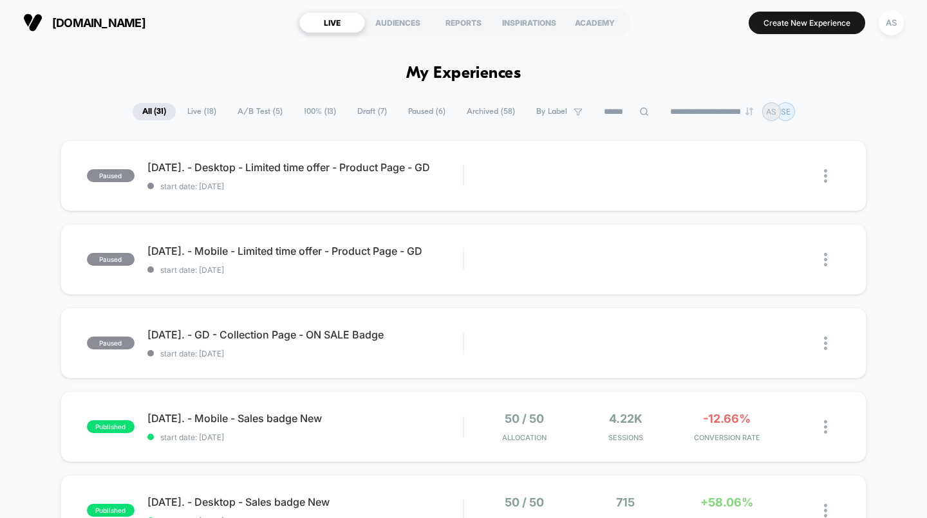
click at [460, 25] on div "REPORTS" at bounding box center [464, 22] width 66 height 21
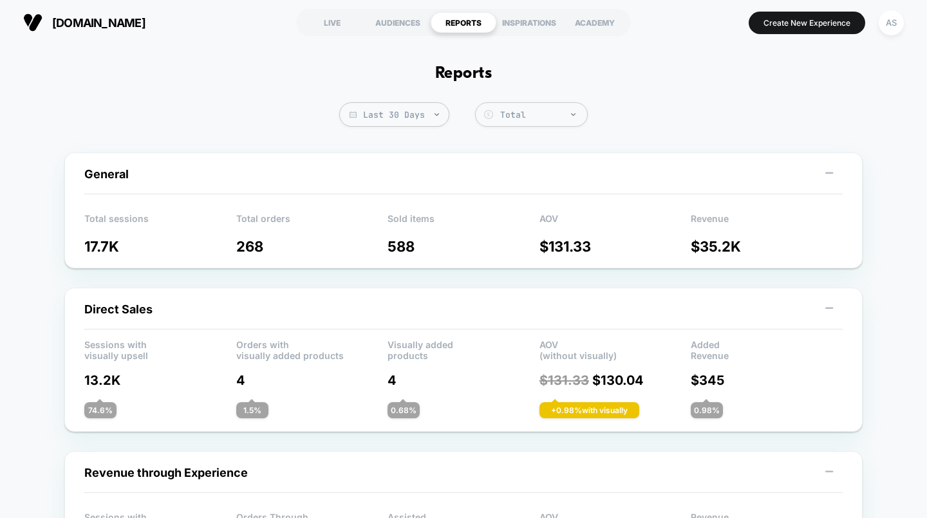
click at [420, 111] on span "Last 30 Days" at bounding box center [394, 114] width 110 height 24
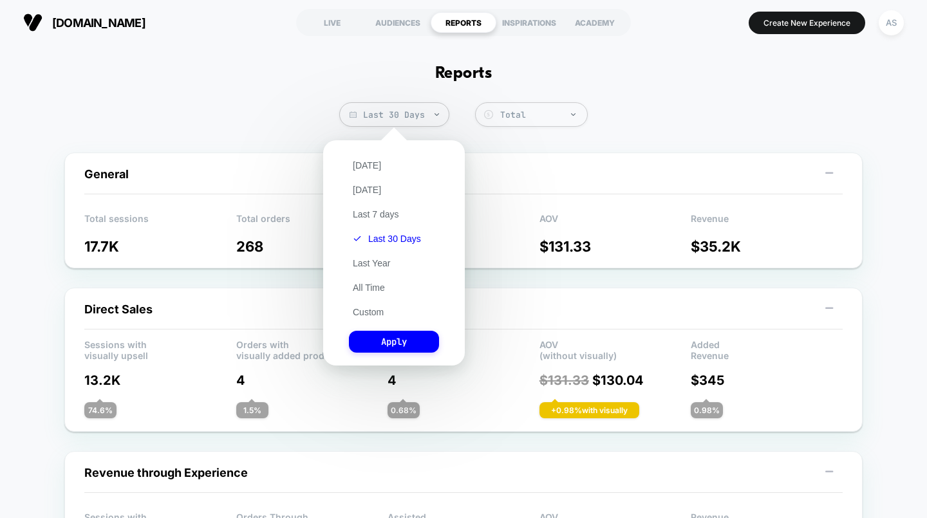
click at [388, 214] on button "Last 7 days" at bounding box center [376, 215] width 54 height 12
click at [407, 343] on button "Apply" at bounding box center [394, 342] width 90 height 22
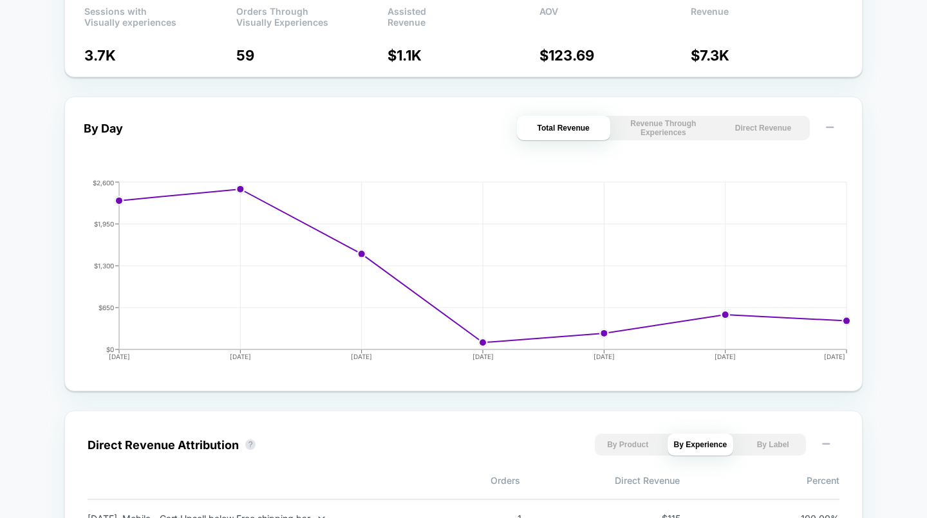
scroll to position [508, 0]
click at [680, 137] on button "Revenue Through Experiences" at bounding box center [663, 127] width 93 height 24
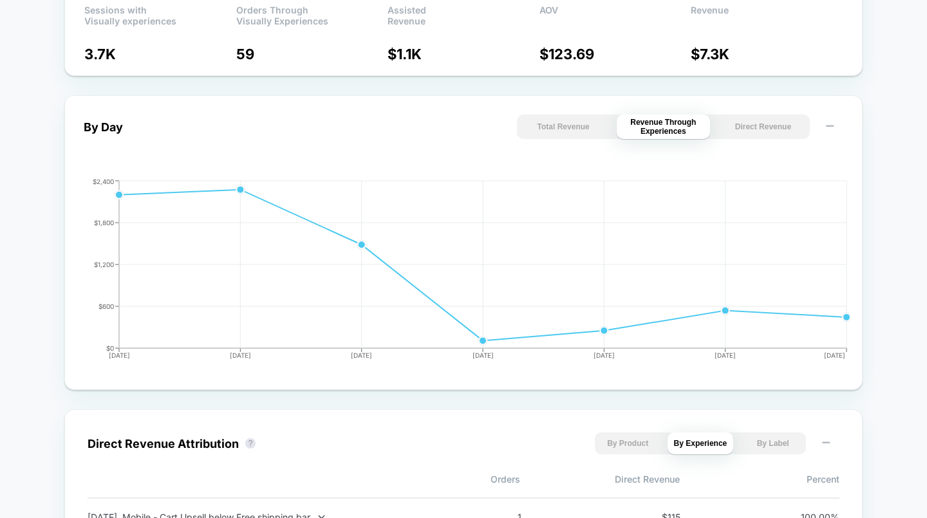
click at [761, 128] on button "Direct Revenue" at bounding box center [763, 127] width 93 height 24
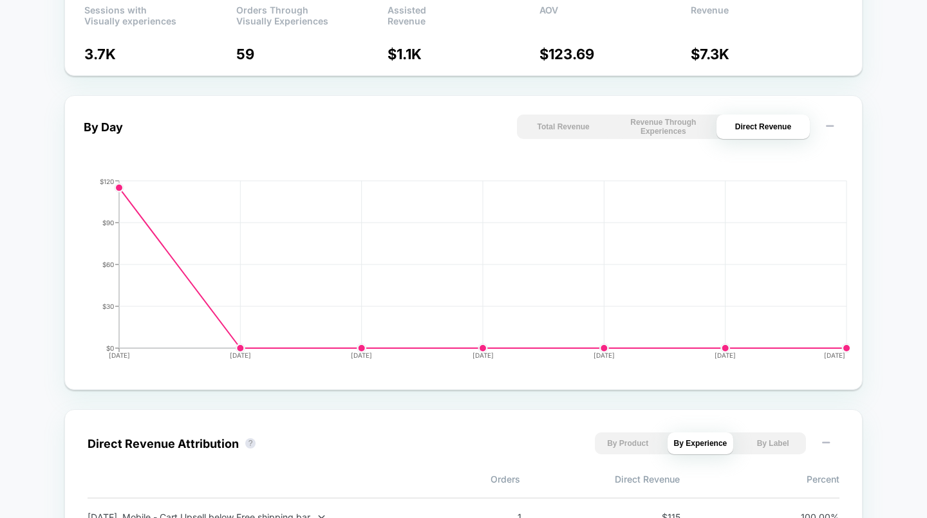
click at [579, 135] on button "Total Revenue" at bounding box center [563, 127] width 93 height 24
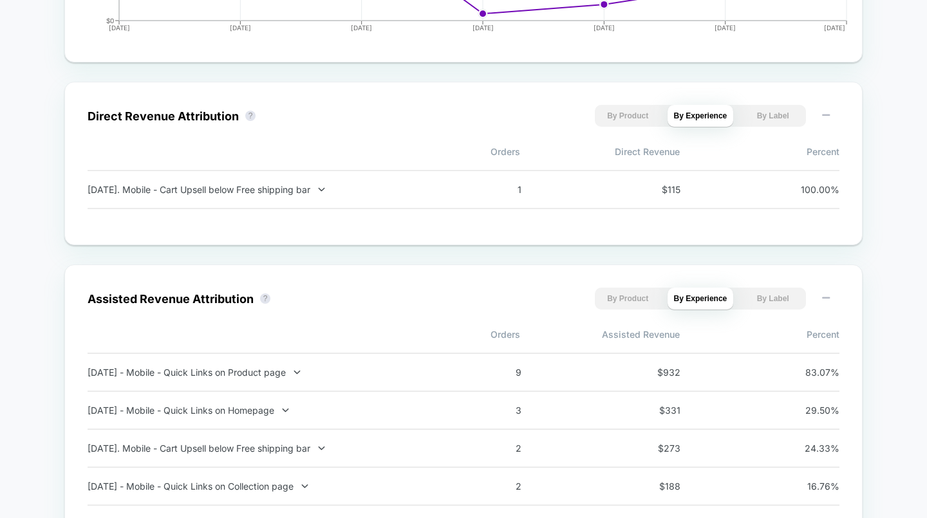
scroll to position [836, 0]
click at [327, 192] on icon at bounding box center [322, 189] width 10 height 10
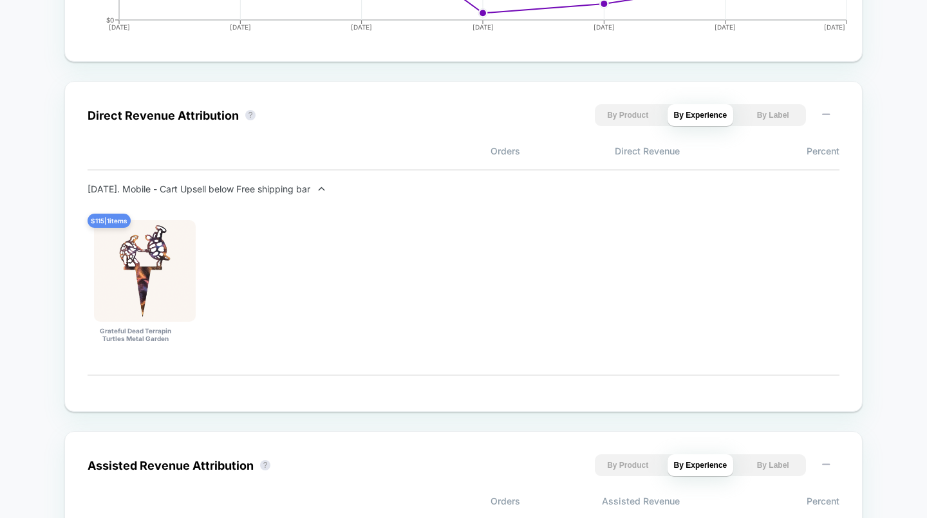
click at [327, 192] on icon at bounding box center [322, 189] width 10 height 10
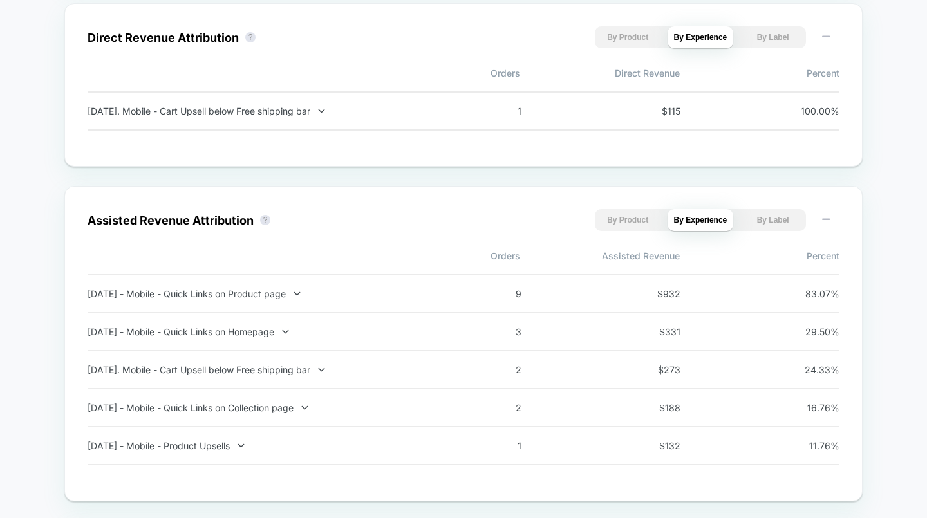
scroll to position [0, 0]
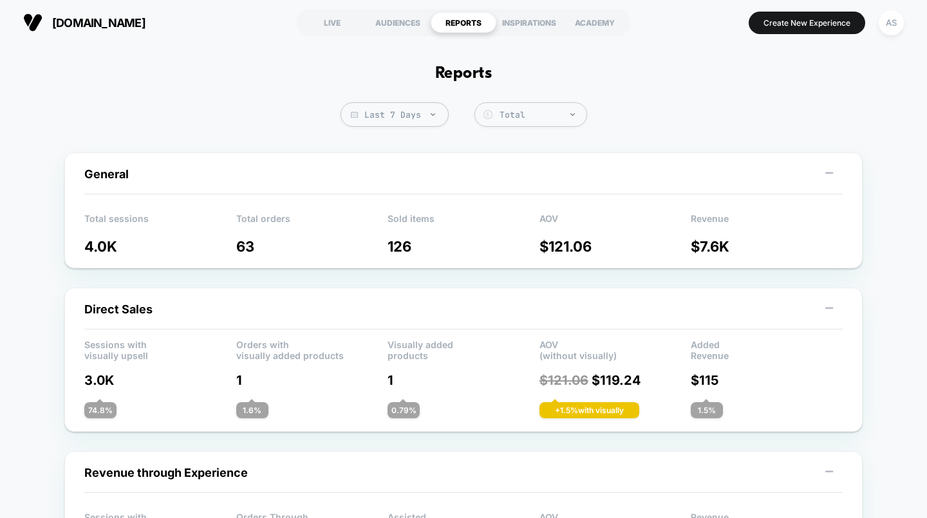
click at [339, 21] on div "LIVE" at bounding box center [332, 22] width 66 height 21
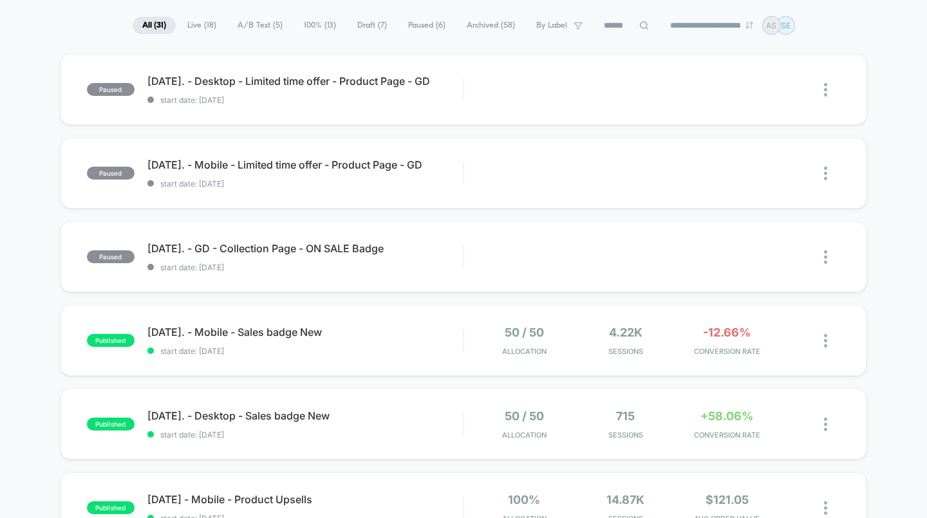
scroll to position [162, 0]
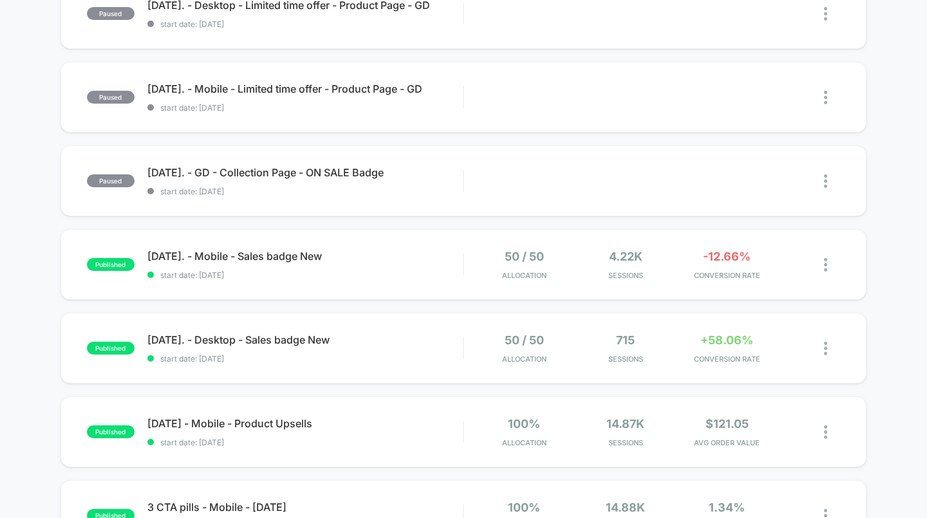
click at [278, 335] on span "[DATE]. - Desktop - Sales badge New" at bounding box center [305, 340] width 316 height 13
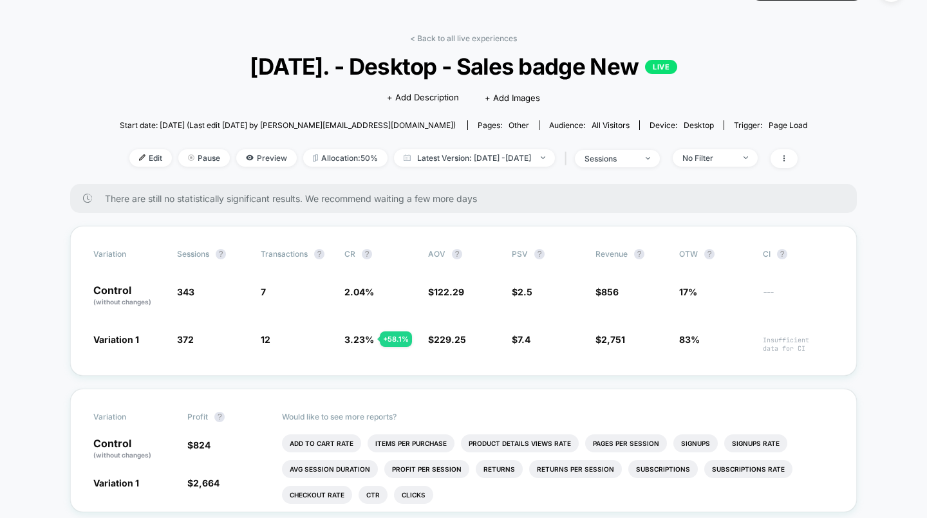
scroll to position [43, 0]
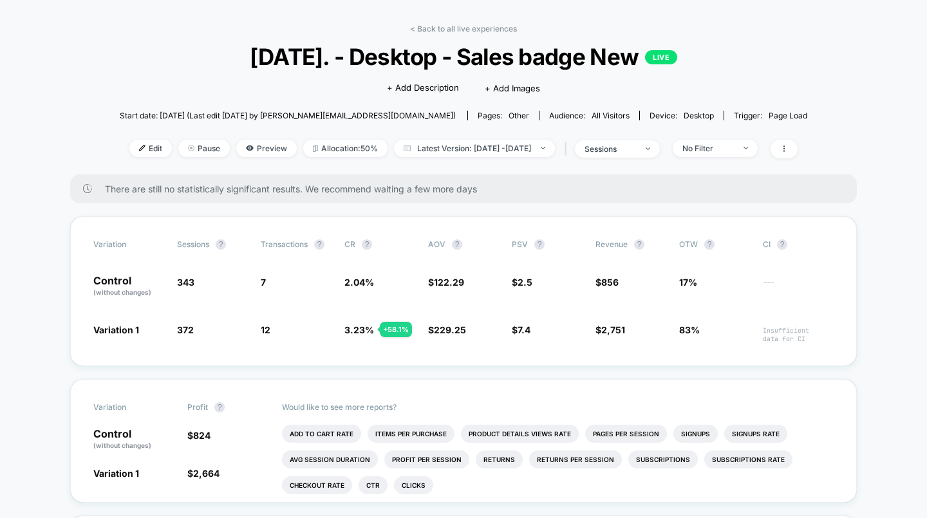
click at [463, 28] on link "< Back to all live experiences" at bounding box center [463, 29] width 107 height 10
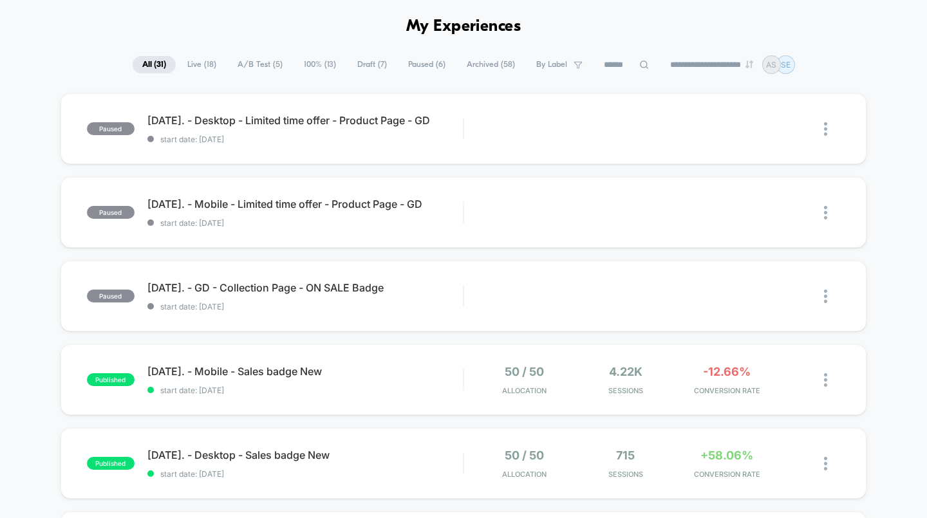
scroll to position [121, 0]
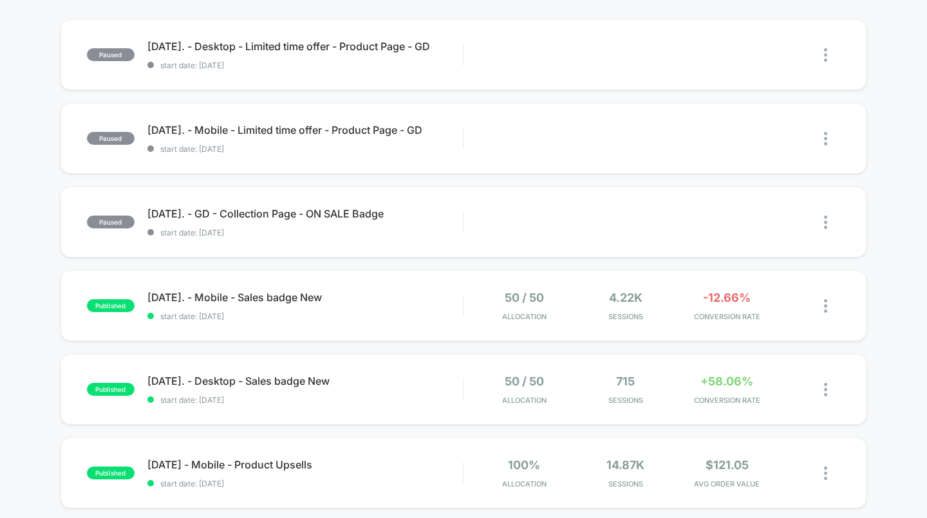
click at [278, 293] on span "[DATE]. - Mobile - Sales badge New" at bounding box center [305, 297] width 316 height 13
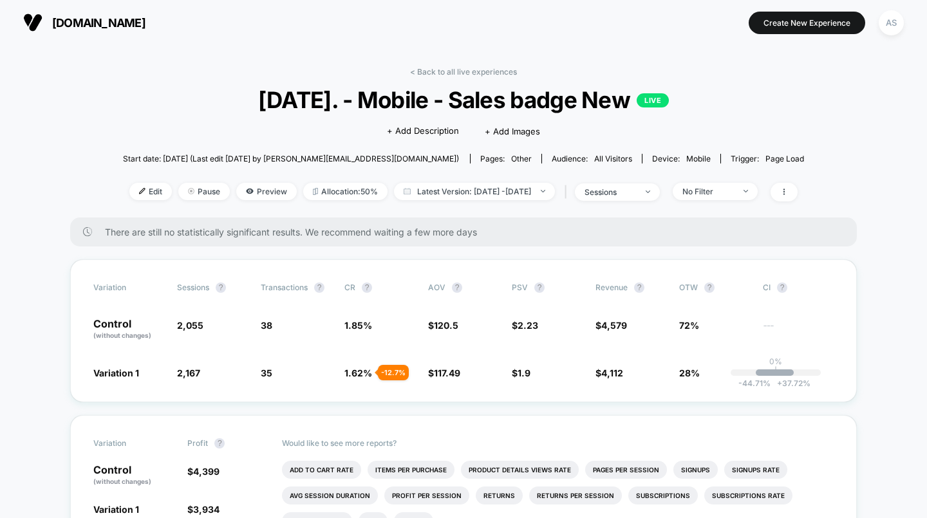
click at [473, 72] on link "< Back to all live experiences" at bounding box center [463, 72] width 107 height 10
